Goal: Task Accomplishment & Management: Use online tool/utility

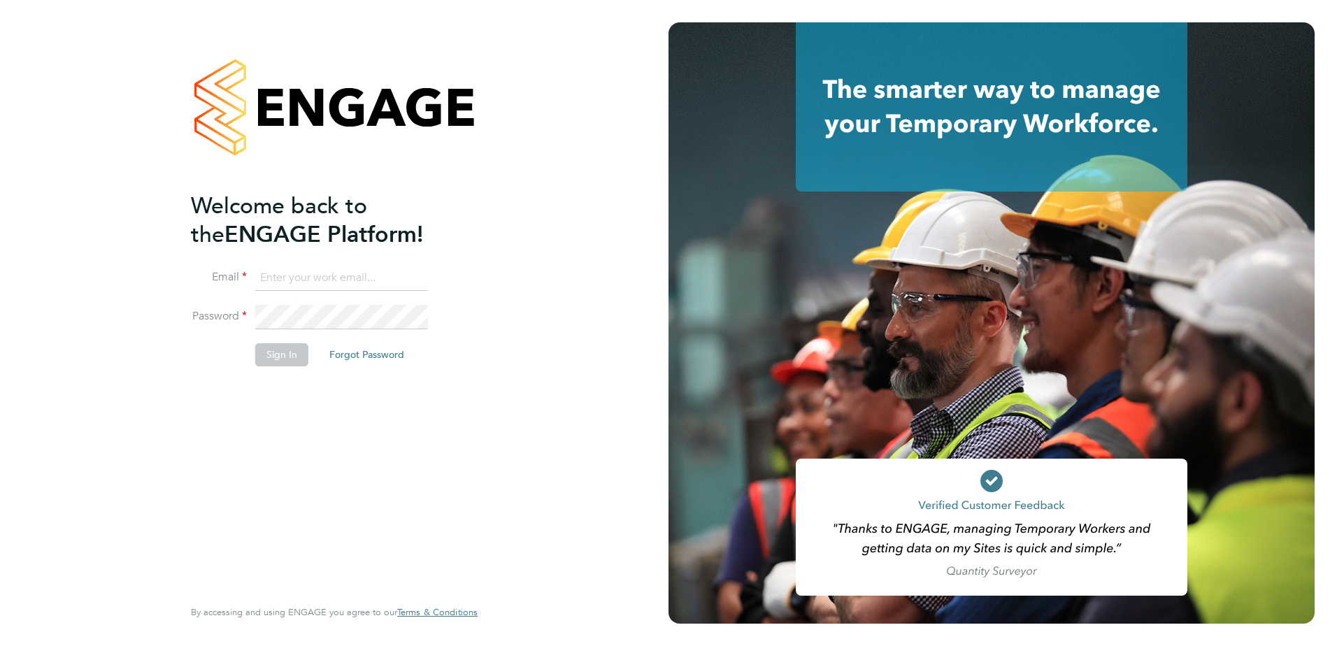
type input "[PERSON_NAME][EMAIL_ADDRESS][PERSON_NAME][DOMAIN_NAME]"
click at [280, 348] on button "Sign In" at bounding box center [281, 354] width 53 height 22
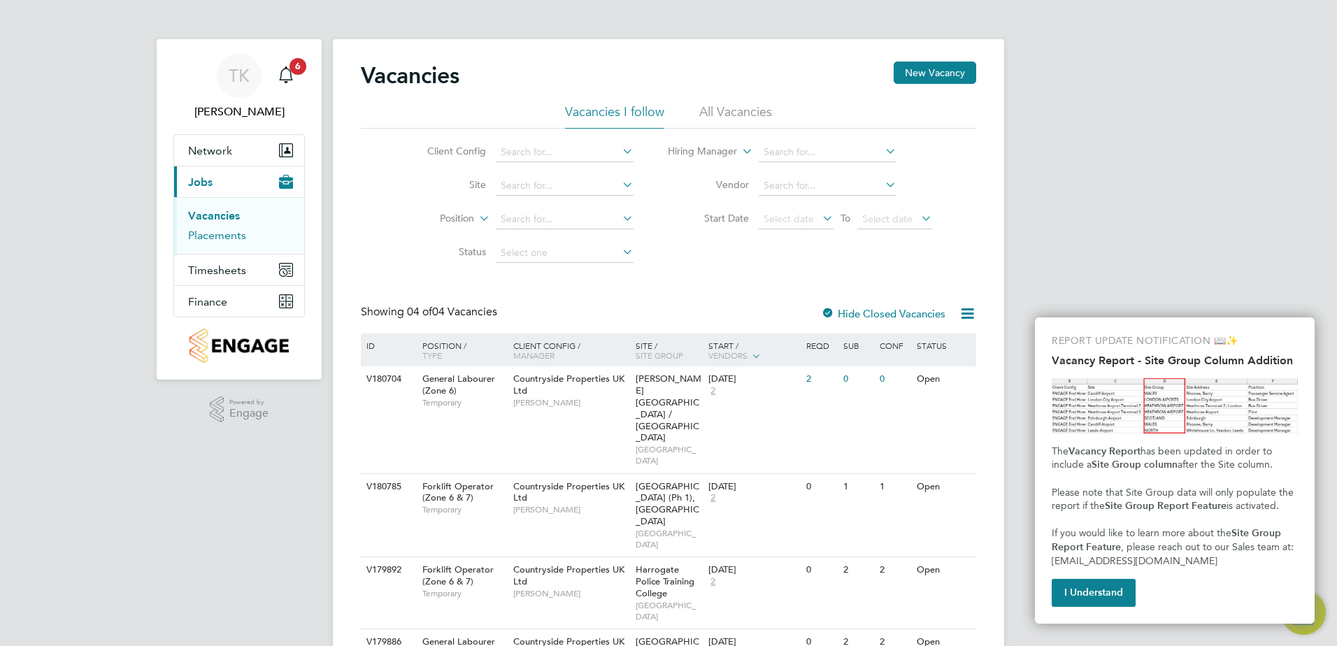
click at [234, 234] on link "Placements" at bounding box center [217, 235] width 58 height 13
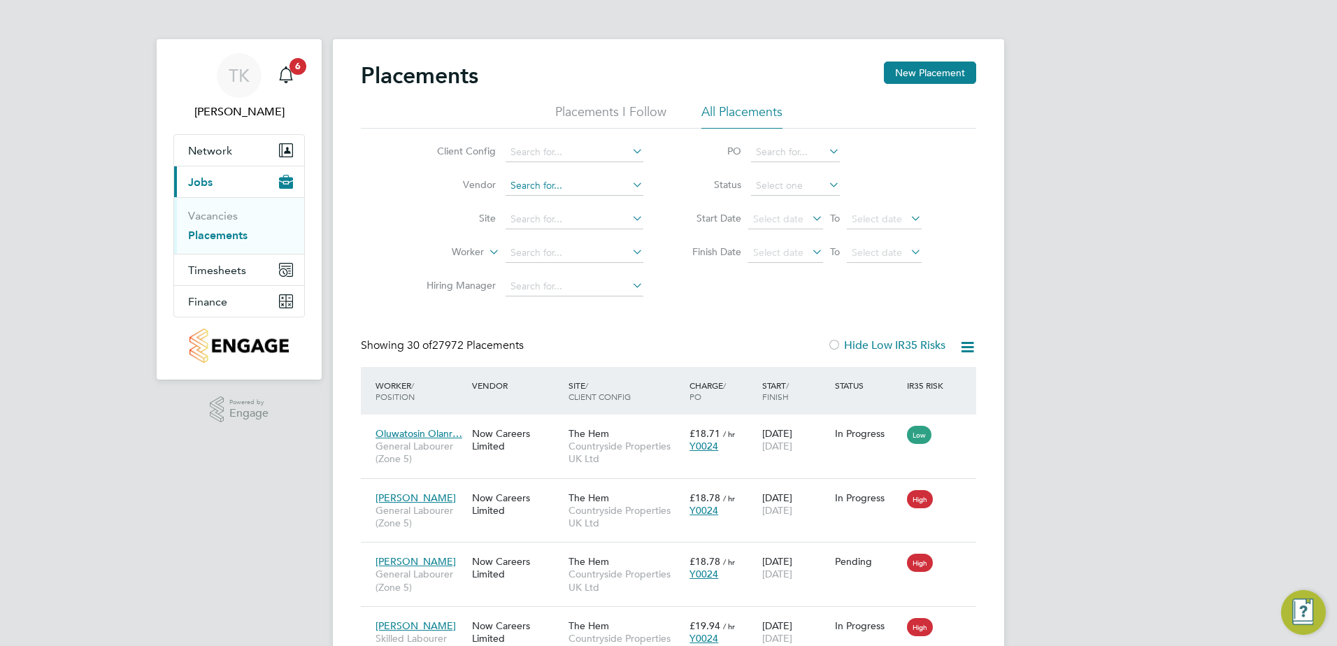
click at [566, 190] on input at bounding box center [575, 186] width 138 height 20
click at [520, 224] on input at bounding box center [575, 220] width 138 height 20
click at [584, 239] on li "Bever ley South Phase 2b (Bovis)" at bounding box center [668, 238] width 327 height 19
type input "Beverley South Phase 2b (Bovis)"
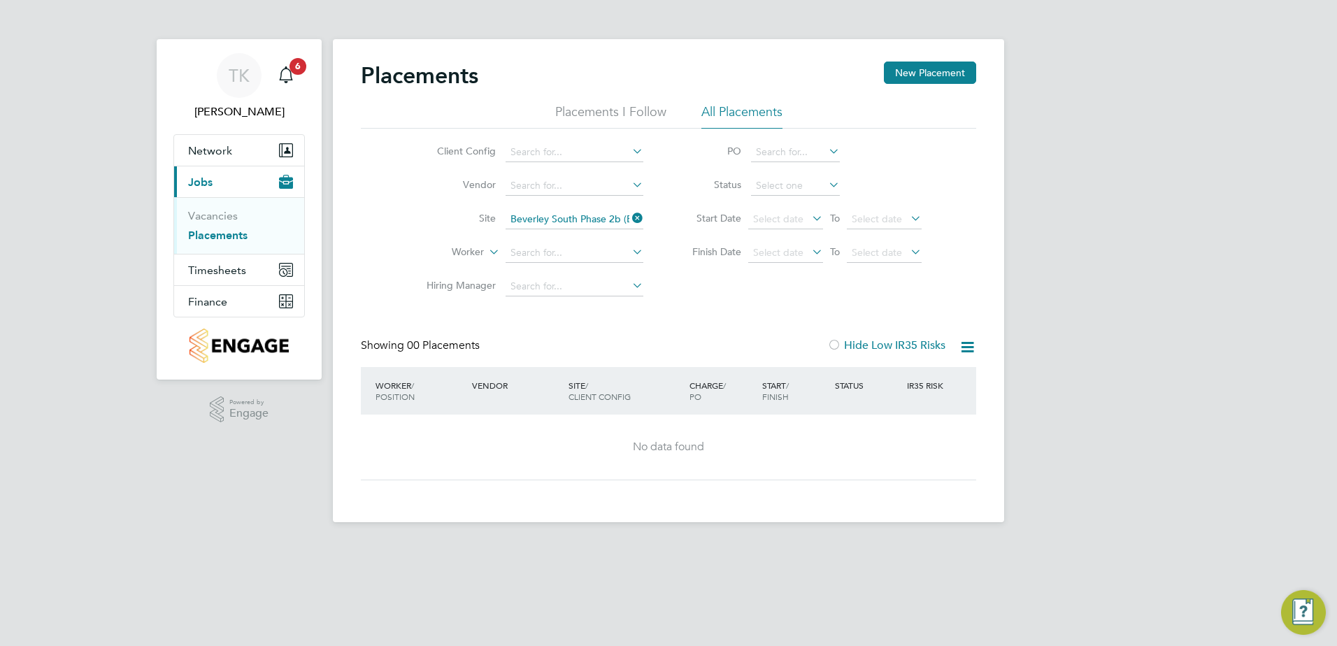
click at [629, 213] on icon at bounding box center [629, 218] width 0 height 20
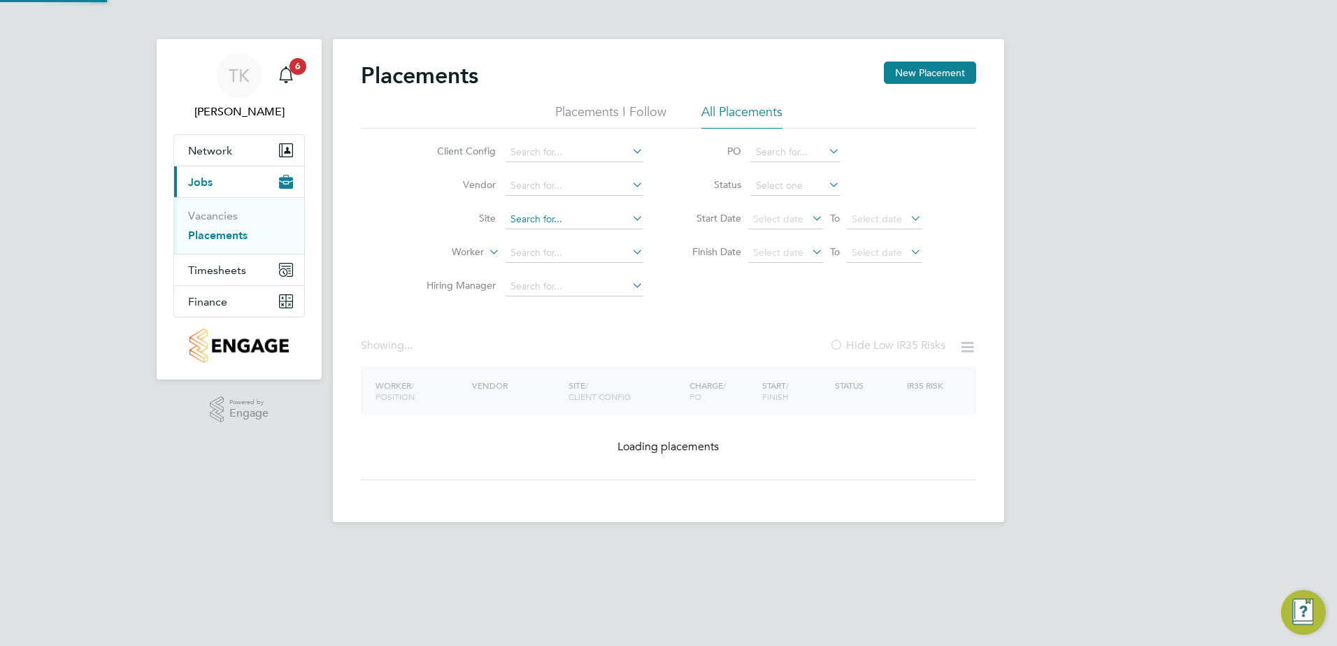
click at [546, 219] on input at bounding box center [575, 220] width 138 height 20
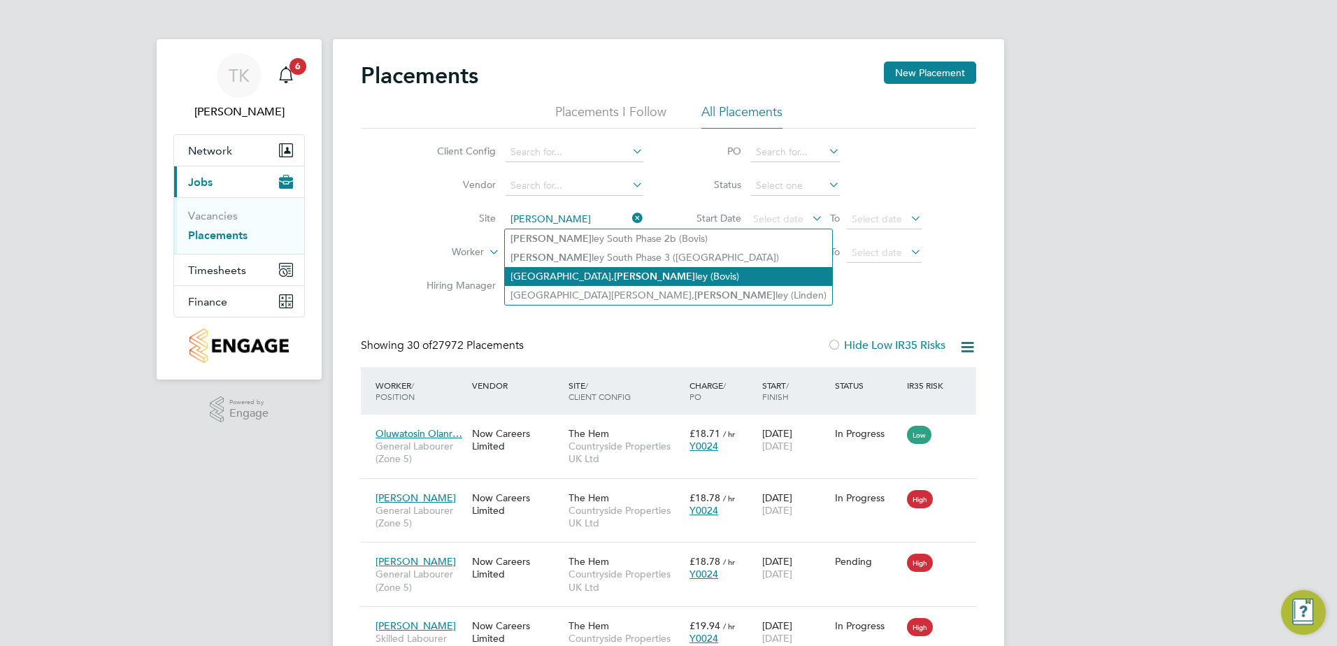
click at [614, 272] on b "Bever" at bounding box center [654, 277] width 81 height 12
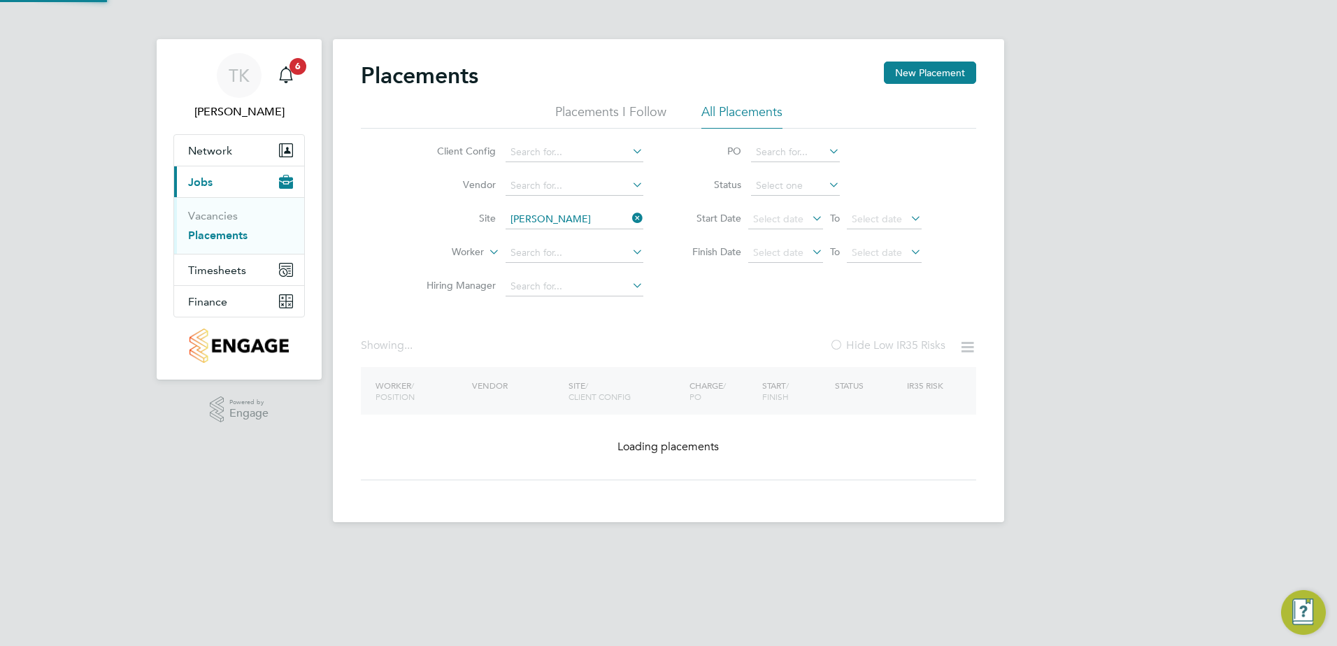
type input "Longfields, Beverley (Bovis)"
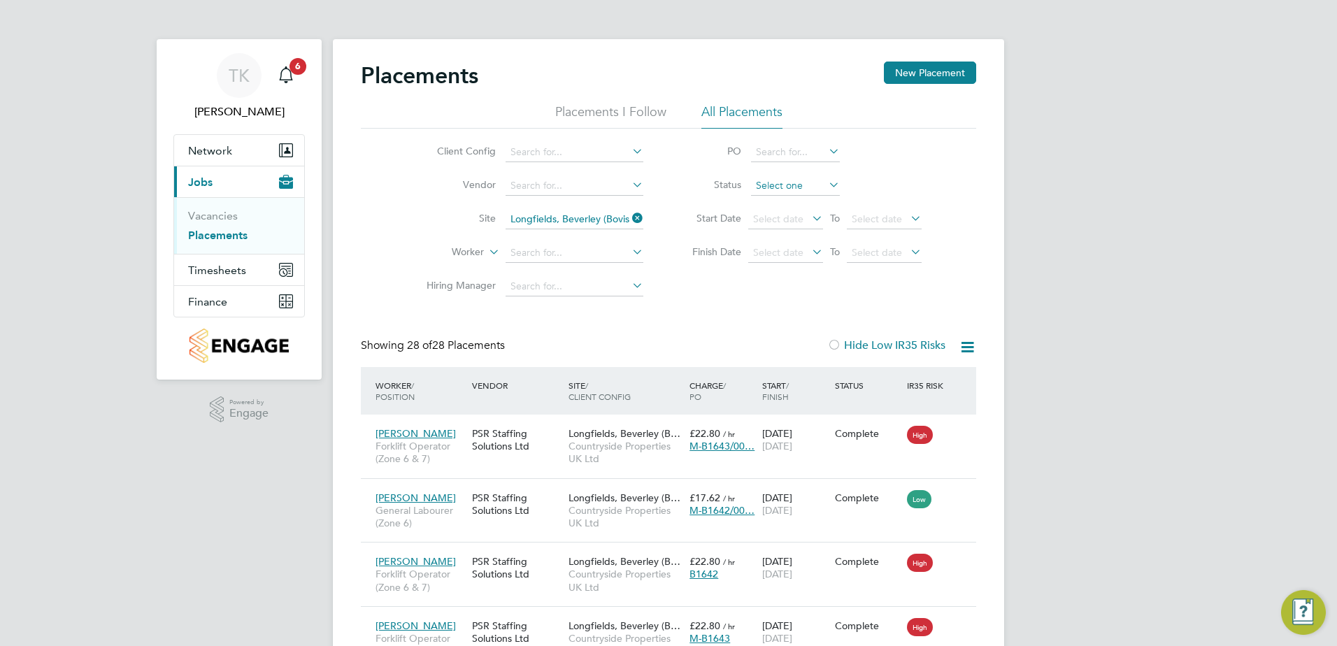
click at [798, 179] on input at bounding box center [795, 186] width 89 height 20
click at [773, 254] on li "In Progress" at bounding box center [795, 259] width 90 height 18
type input "In Progress"
click at [211, 266] on span "Timesheets" at bounding box center [217, 270] width 58 height 13
click at [219, 246] on link "Timesheets" at bounding box center [217, 247] width 58 height 13
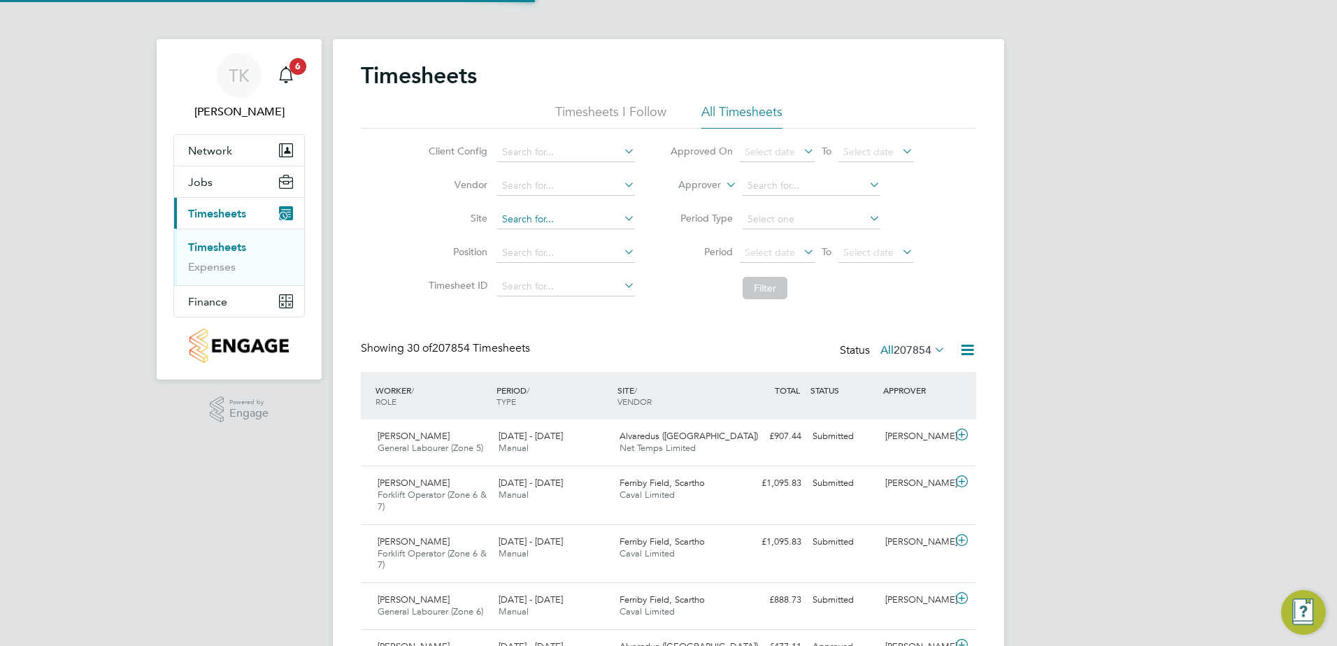
scroll to position [47, 122]
click at [570, 217] on input at bounding box center [566, 220] width 138 height 20
click at [553, 237] on li "Greenwell Park / Selby" at bounding box center [647, 238] width 302 height 18
type input "Greenwell Park / Selby"
click at [754, 285] on button "Filter" at bounding box center [765, 288] width 45 height 22
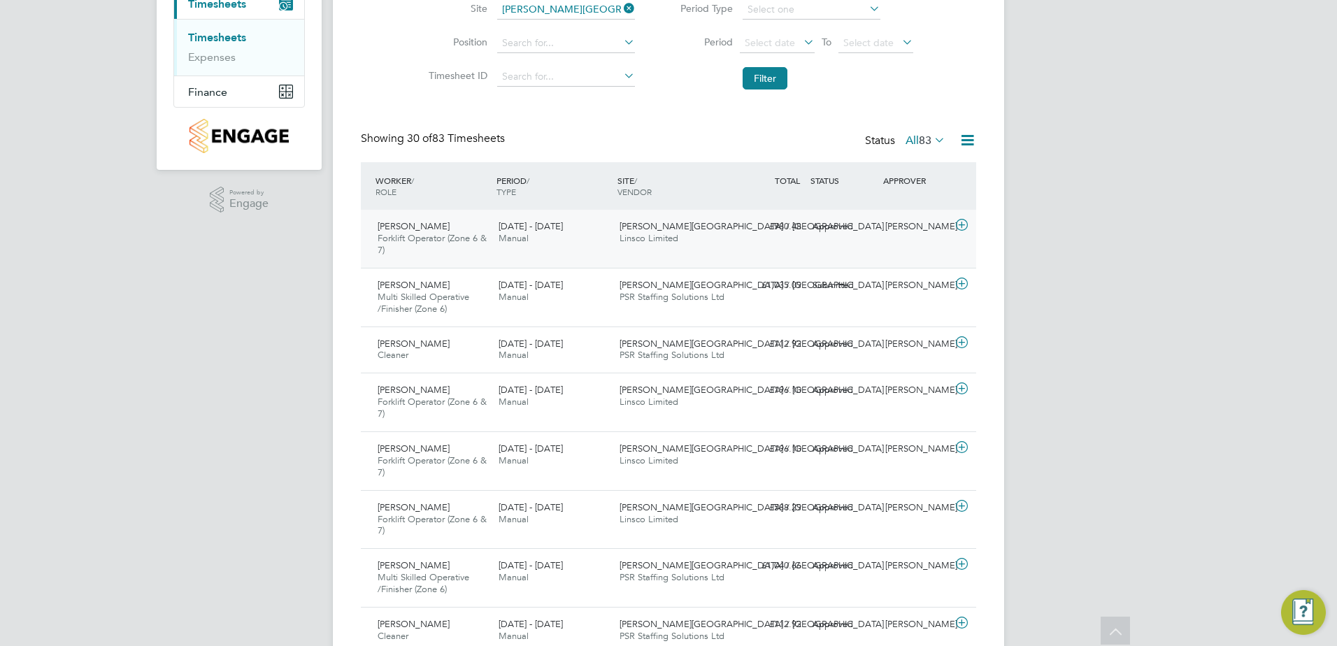
click at [566, 246] on div "15 - 21 Sep 2025 Manual" at bounding box center [553, 232] width 121 height 35
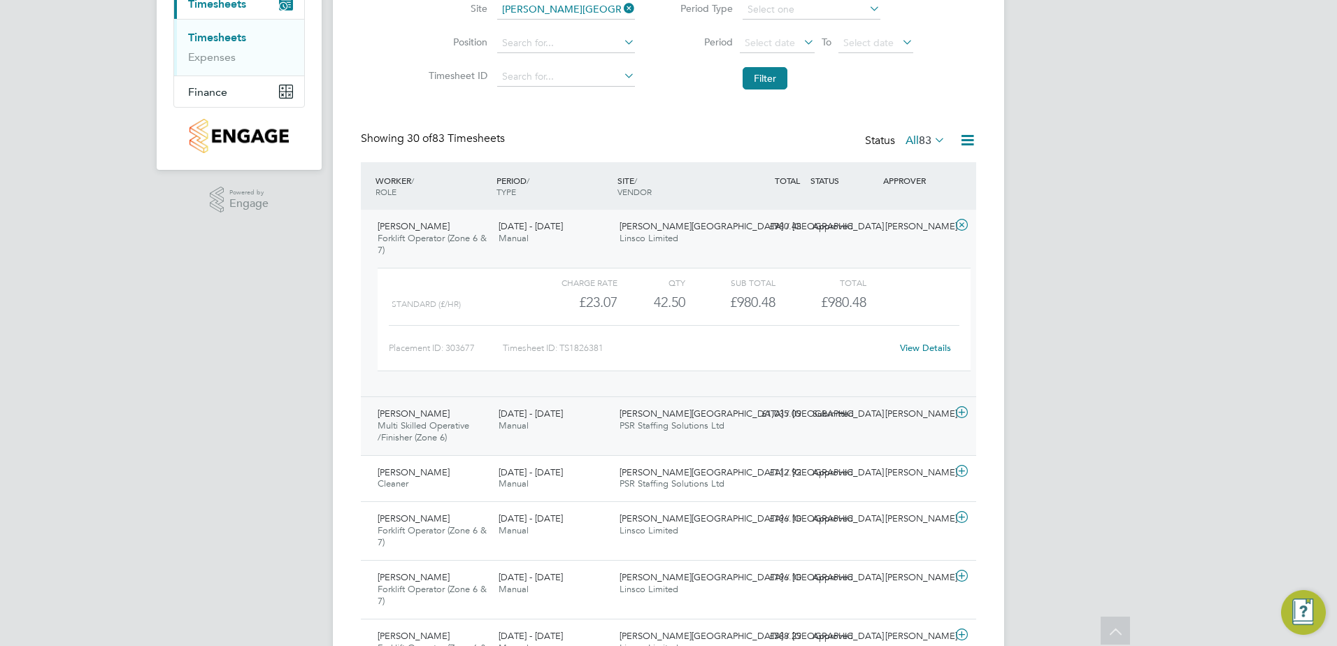
click at [593, 442] on div "Barrie Michael Rhodes Multi Skilled Operative /Finisher (Zone 6) 15 - 21 Sep 20…" at bounding box center [668, 426] width 615 height 59
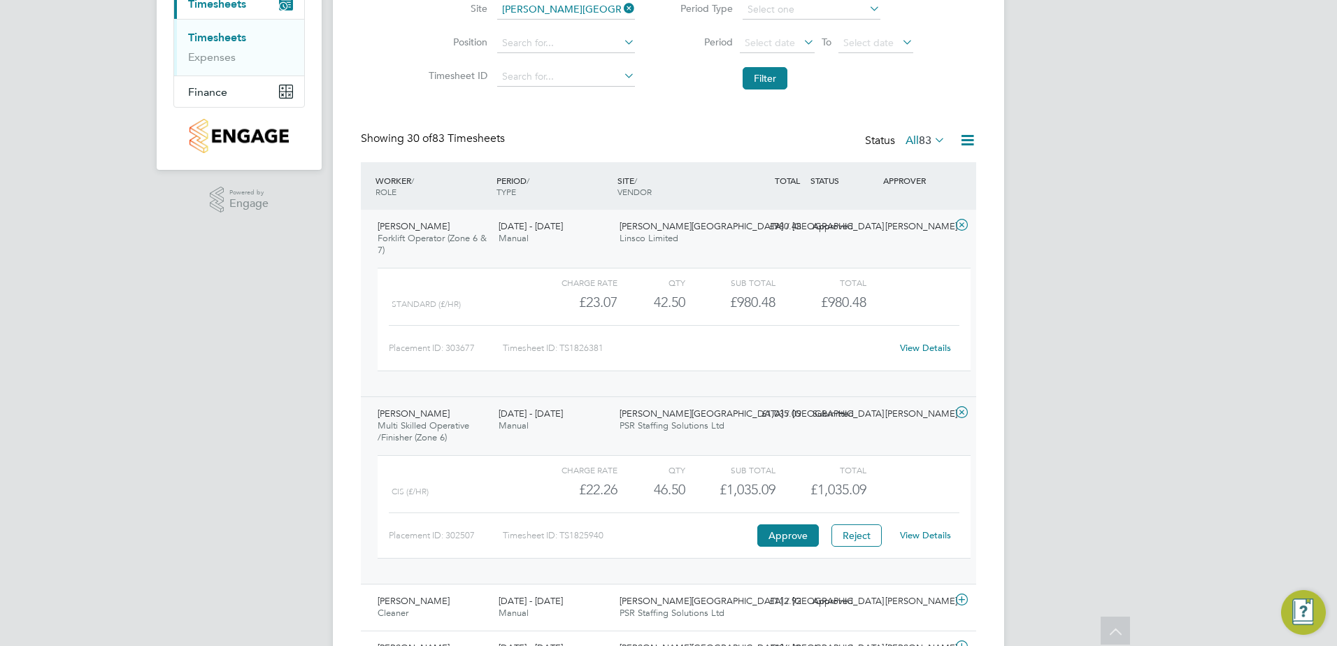
scroll to position [198, 0]
